Goal: Register for event/course

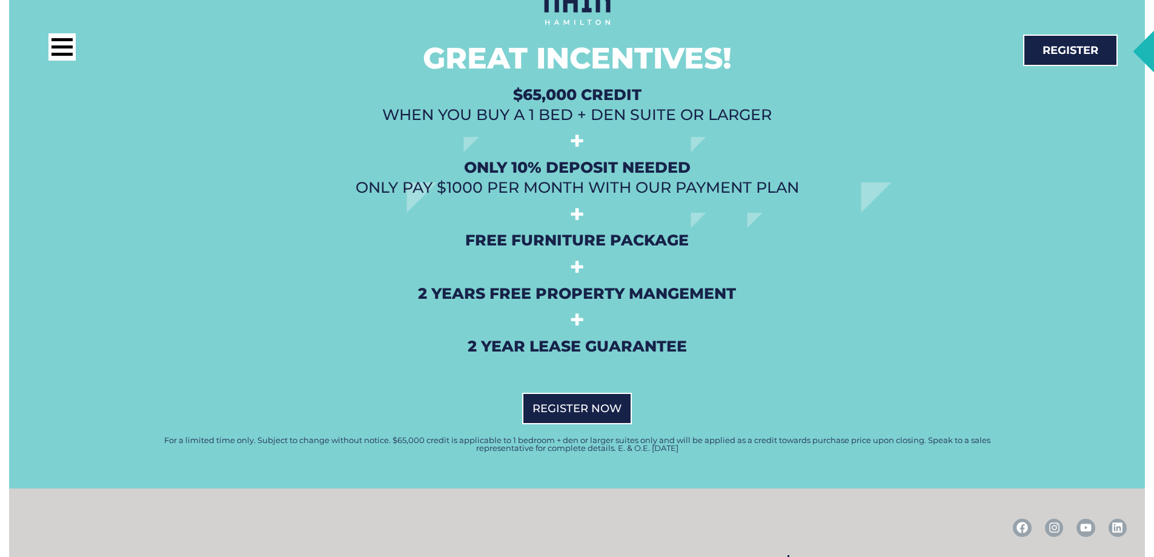
scroll to position [3029, 0]
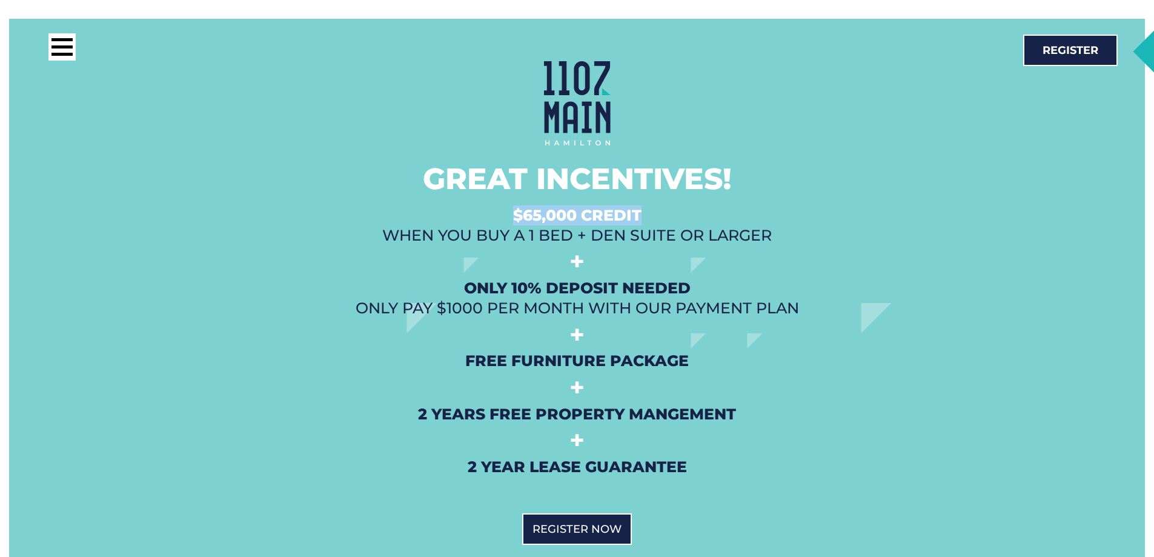
drag, startPoint x: 516, startPoint y: 196, endPoint x: 657, endPoint y: 195, distance: 140.5
click at [657, 205] on h2 "$65,000 Credit when you buy a 1 Bed + Den Suite or Larger" at bounding box center [577, 225] width 854 height 40
drag, startPoint x: 475, startPoint y: 271, endPoint x: 809, endPoint y: 295, distance: 334.0
click at [809, 295] on h2 "Only 10% Deposit Needed Only pay $1000 per month with our payment plan" at bounding box center [577, 298] width 854 height 40
click at [396, 279] on h2 "Only 10% Deposit Needed Only pay $1000 per month with our payment plan" at bounding box center [577, 298] width 854 height 40
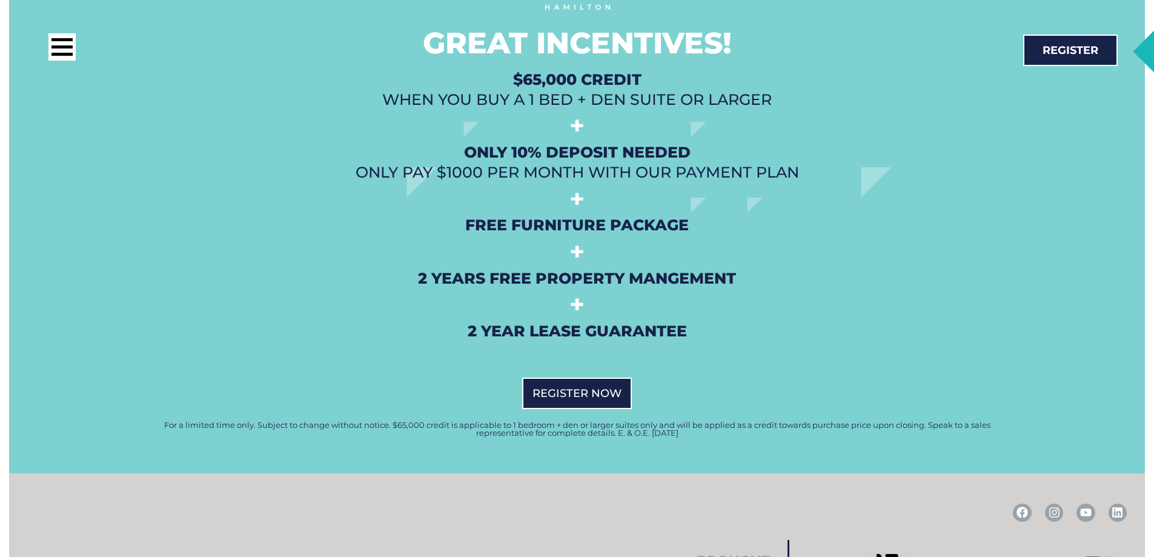
scroll to position [3313, 0]
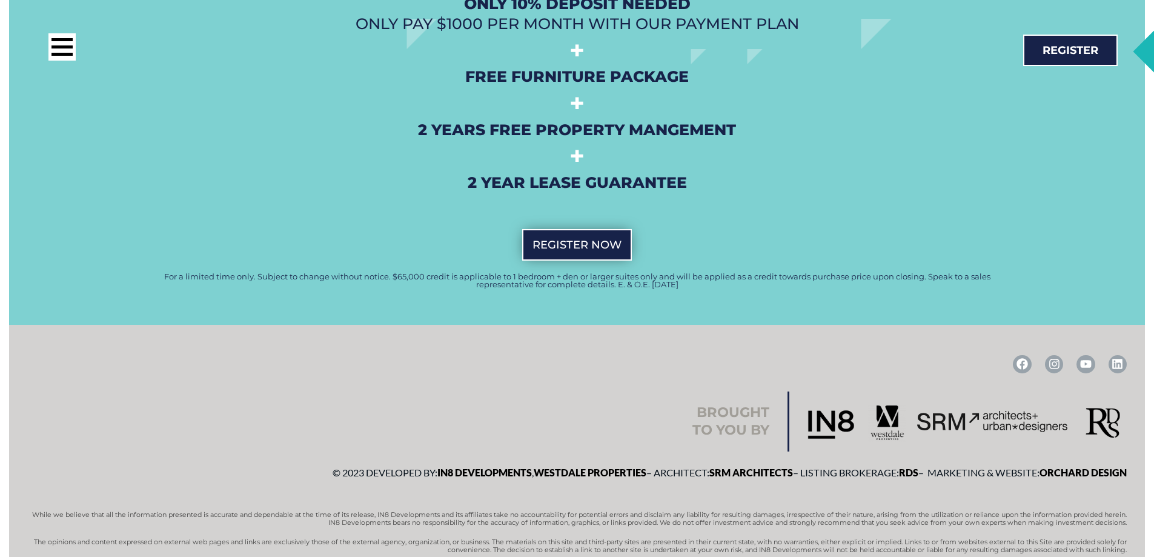
click at [600, 239] on span "REgister Now" at bounding box center [576, 244] width 89 height 11
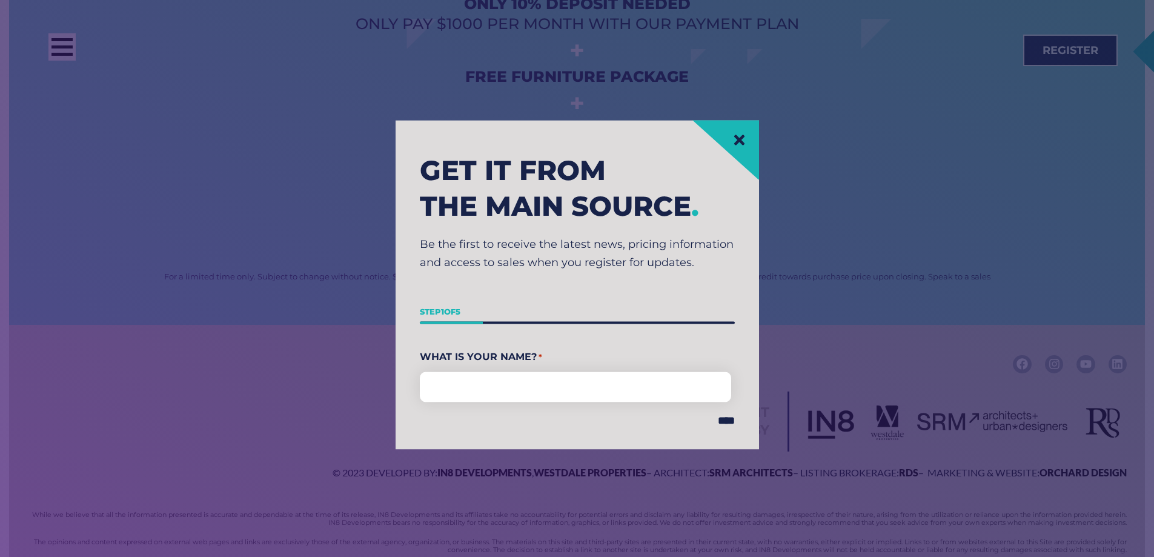
click at [744, 142] on icon at bounding box center [739, 139] width 15 height 15
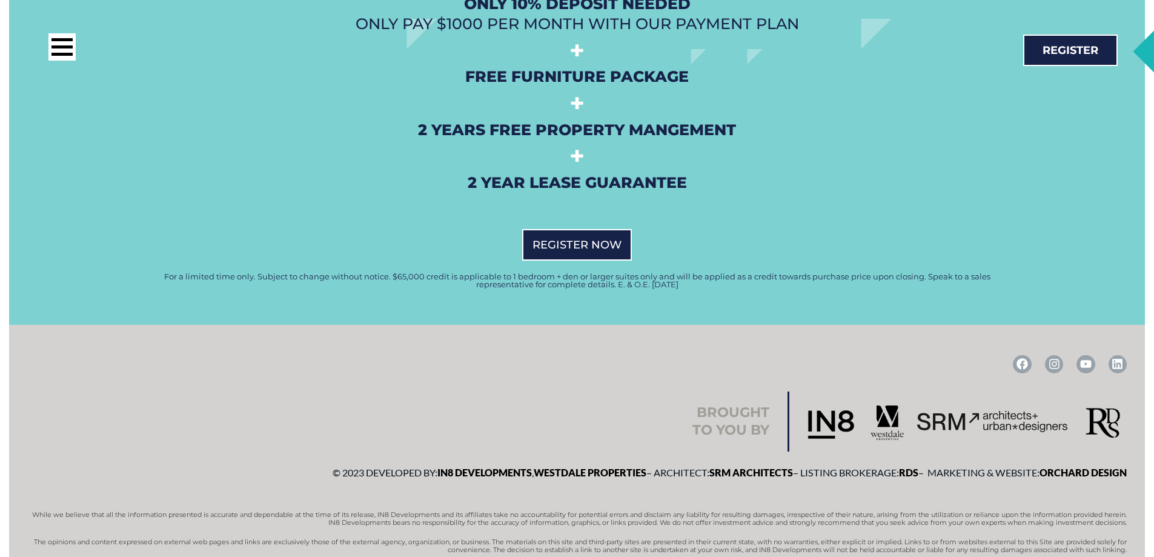
drag, startPoint x: 709, startPoint y: 267, endPoint x: 354, endPoint y: 257, distance: 355.1
click at [354, 273] on p "For a limited time only. Subject to change without notice. $65,000 credit is ap…" at bounding box center [577, 281] width 866 height 16
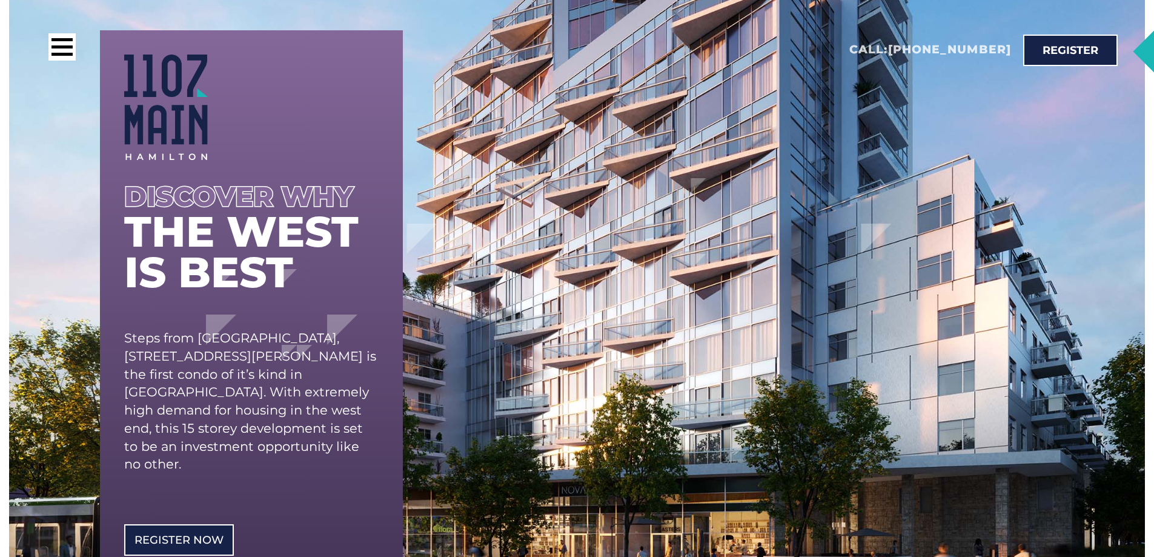
scroll to position [121, 0]
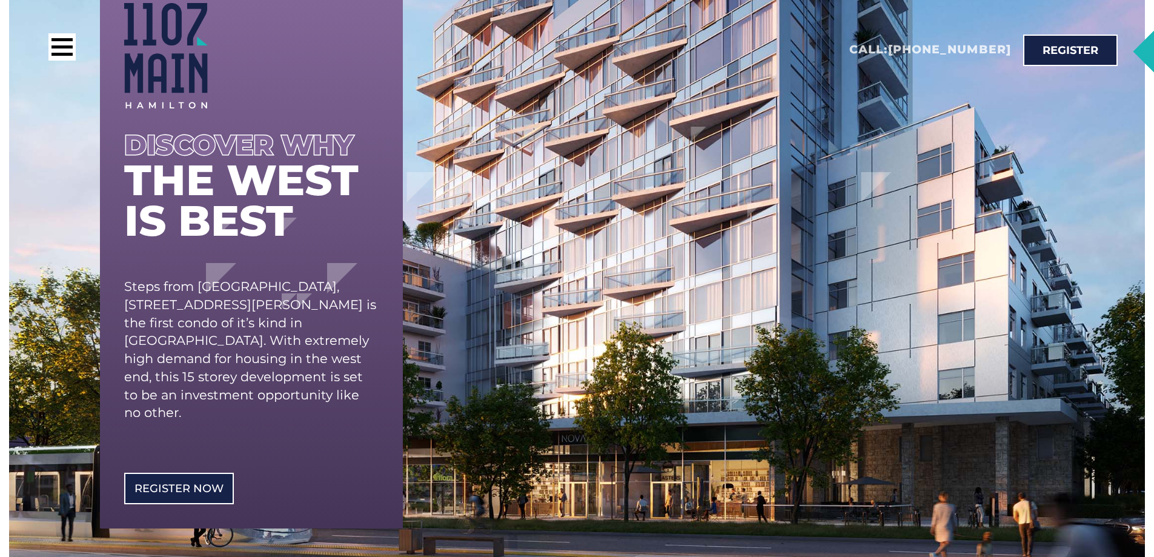
click at [79, 56] on div at bounding box center [305, 49] width 514 height 33
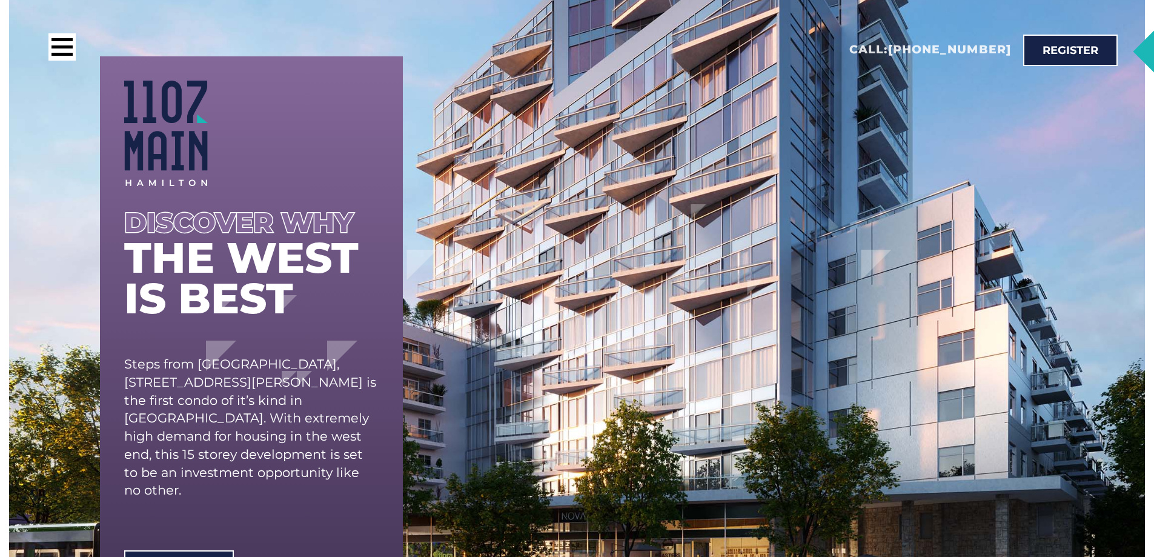
scroll to position [0, 0]
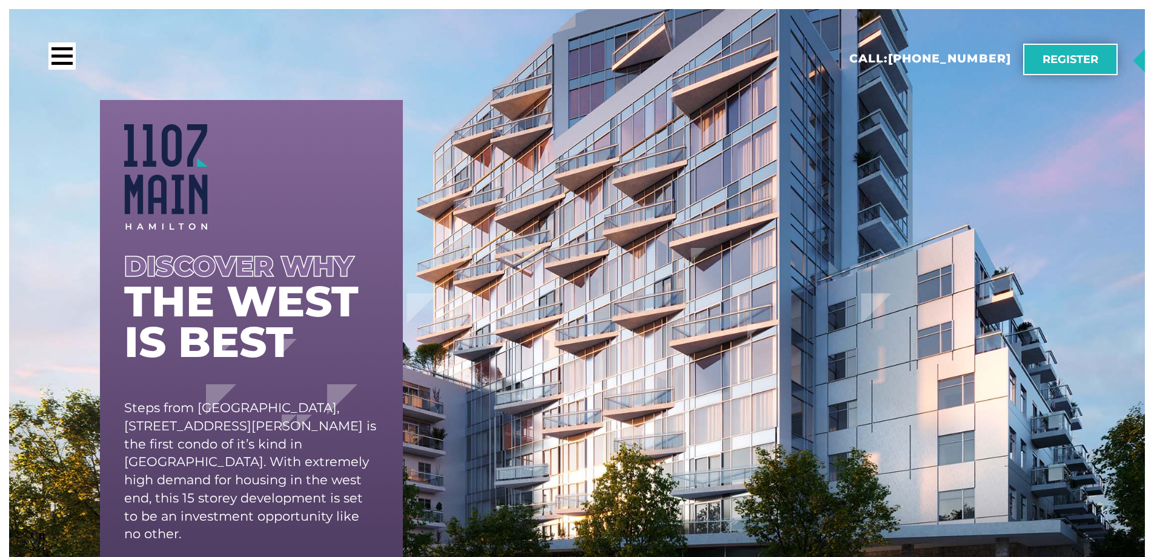
click at [1094, 48] on link "Register" at bounding box center [1070, 59] width 94 height 31
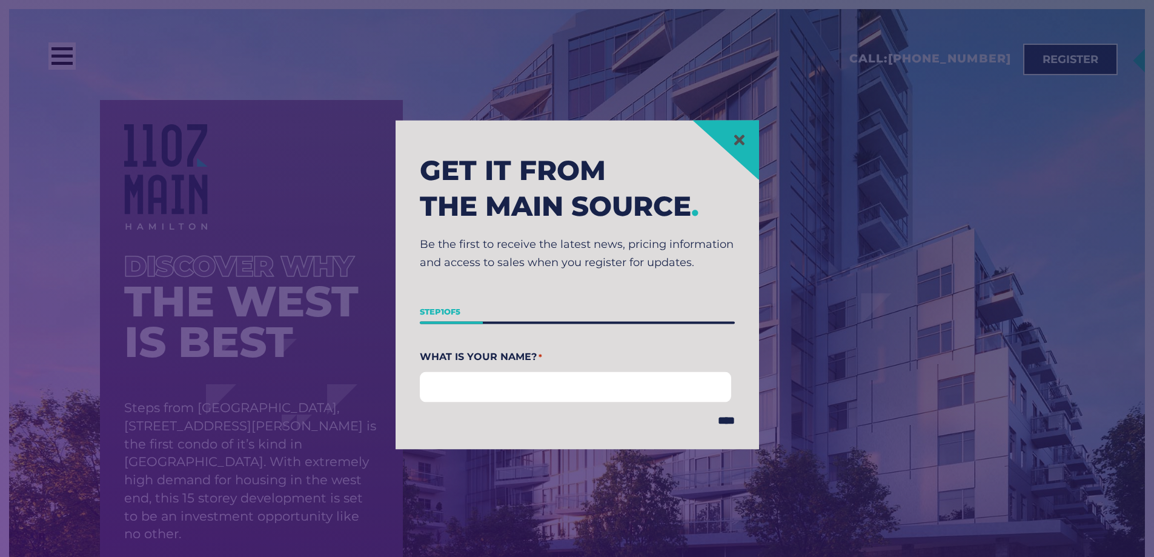
drag, startPoint x: 534, startPoint y: 392, endPoint x: 742, endPoint y: 216, distance: 272.5
click at [535, 392] on input "First" at bounding box center [576, 386] width 312 height 30
click at [747, 132] on link at bounding box center [739, 139] width 15 height 15
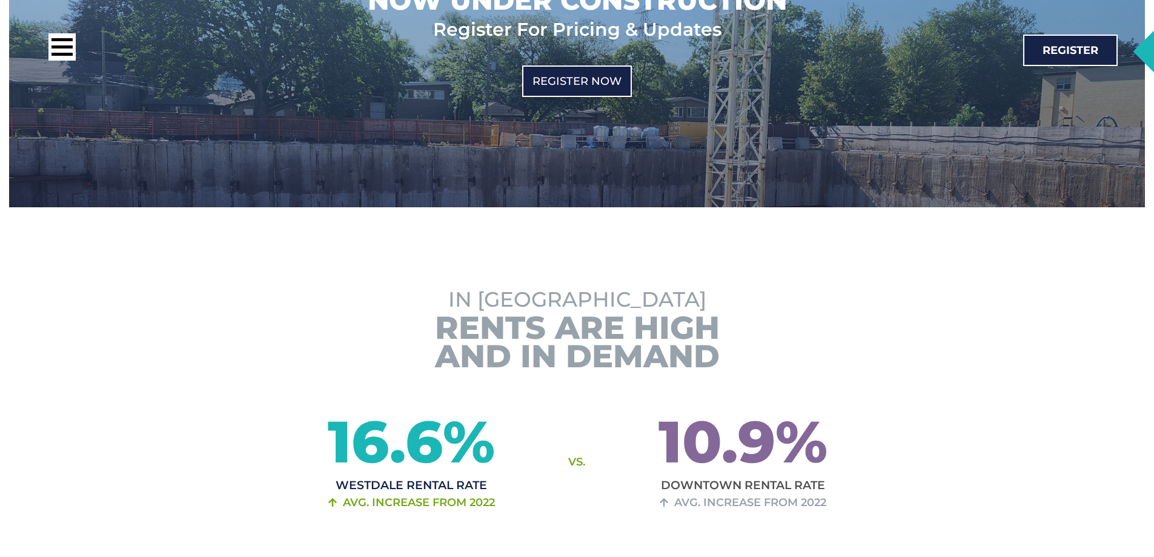
scroll to position [787, 0]
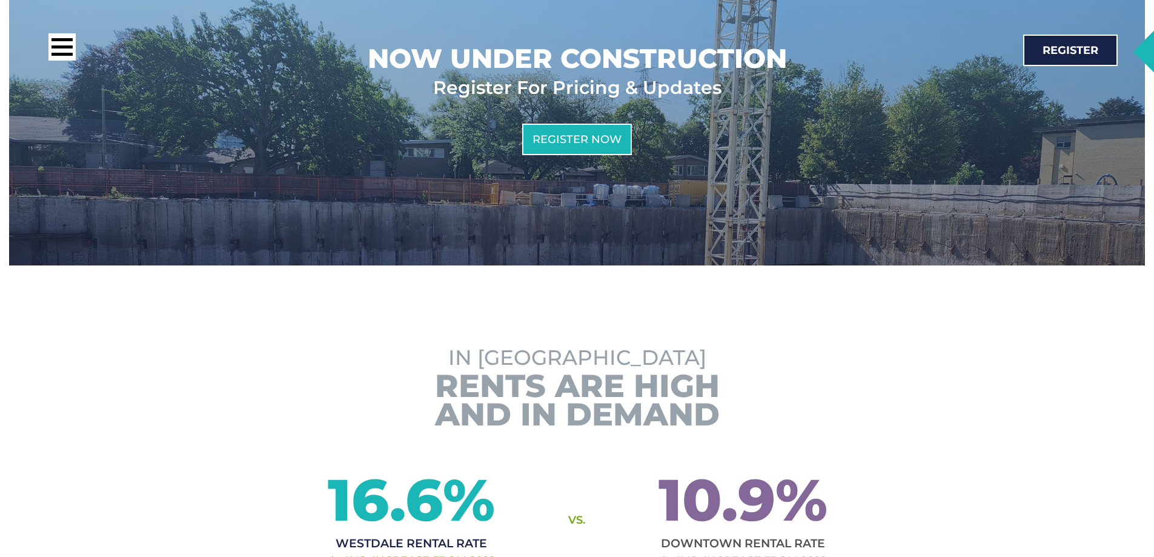
click at [83, 45] on div at bounding box center [305, 49] width 514 height 33
click at [71, 47] on div at bounding box center [61, 46] width 21 height 3
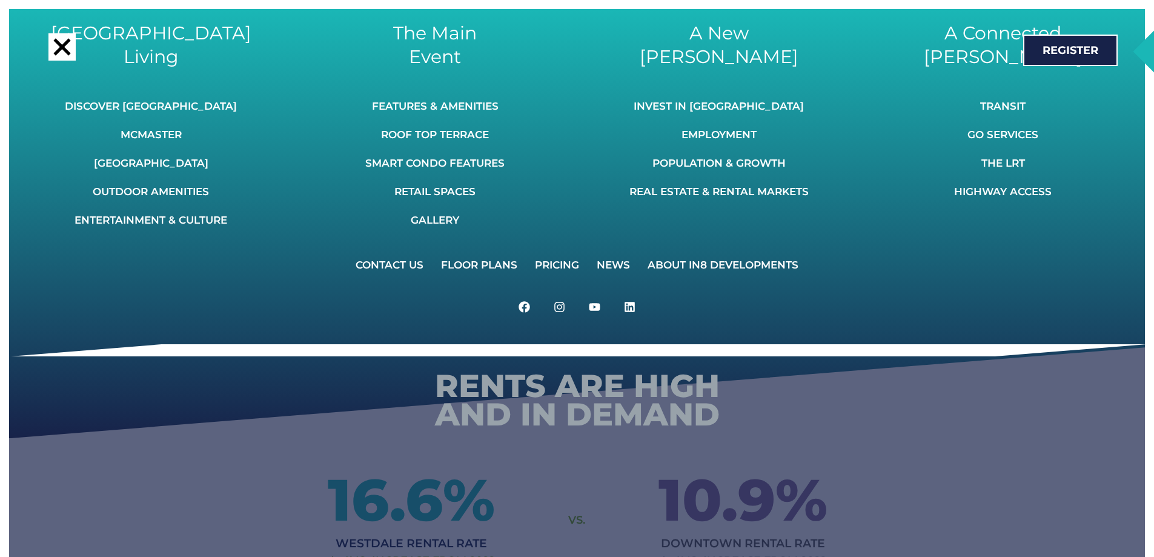
click at [816, 522] on div "West End Living Discover [GEOGRAPHIC_DATA] [GEOGRAPHIC_DATA] Outdoor Amenities …" at bounding box center [577, 287] width 1136 height 557
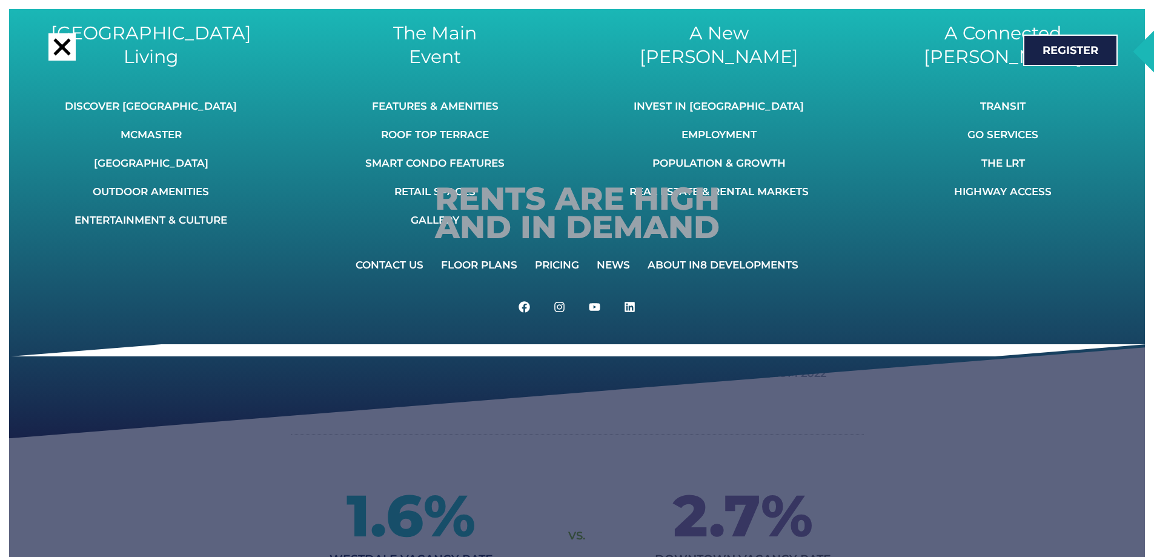
scroll to position [1030, 0]
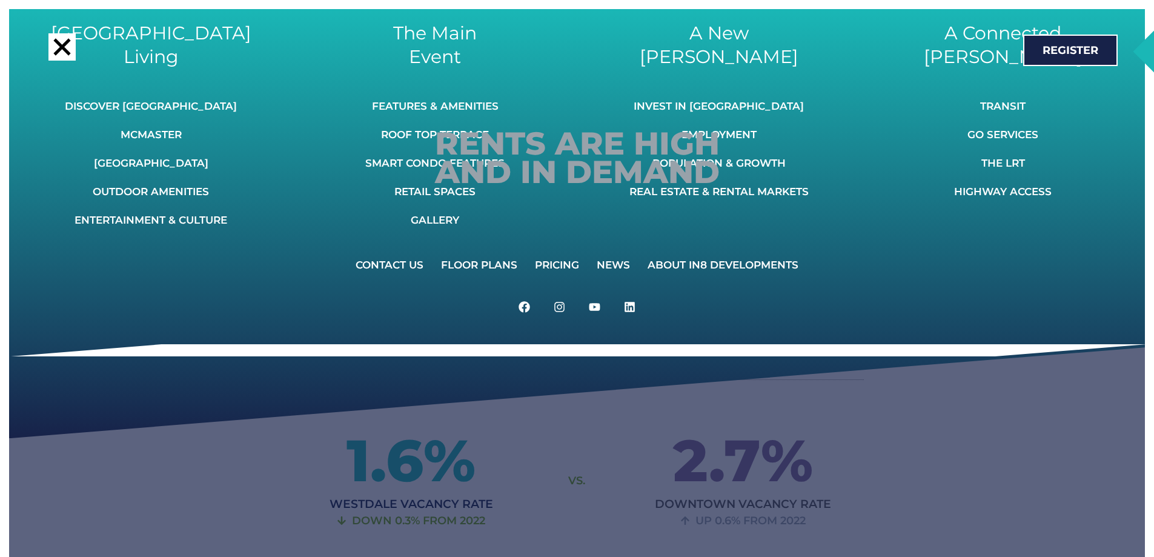
click at [48, 47] on div at bounding box center [290, 49] width 544 height 33
click at [49, 49] on div at bounding box center [61, 46] width 27 height 27
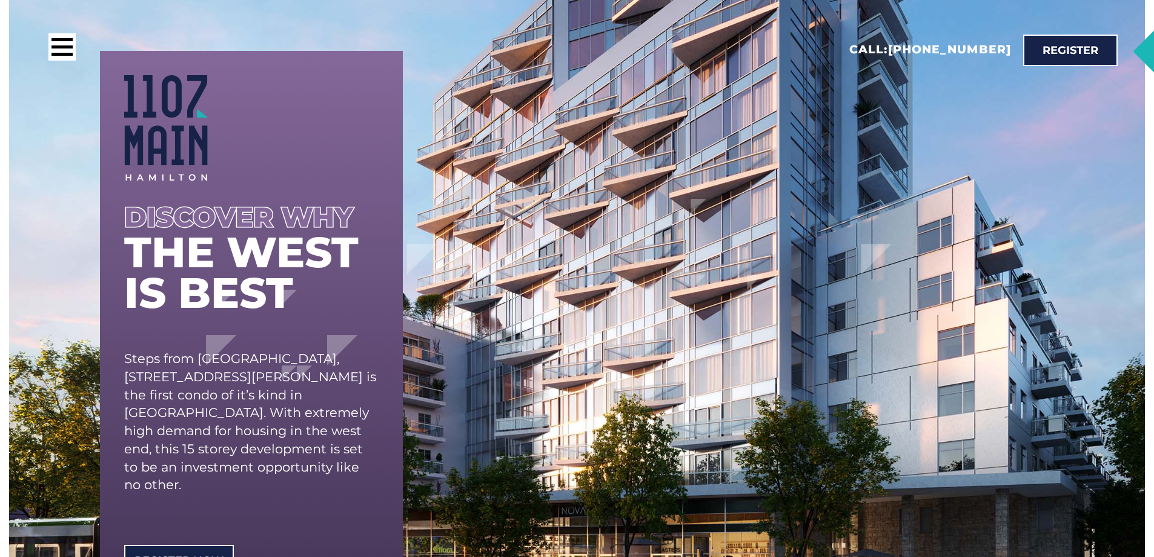
scroll to position [0, 0]
